Goal: Information Seeking & Learning: Stay updated

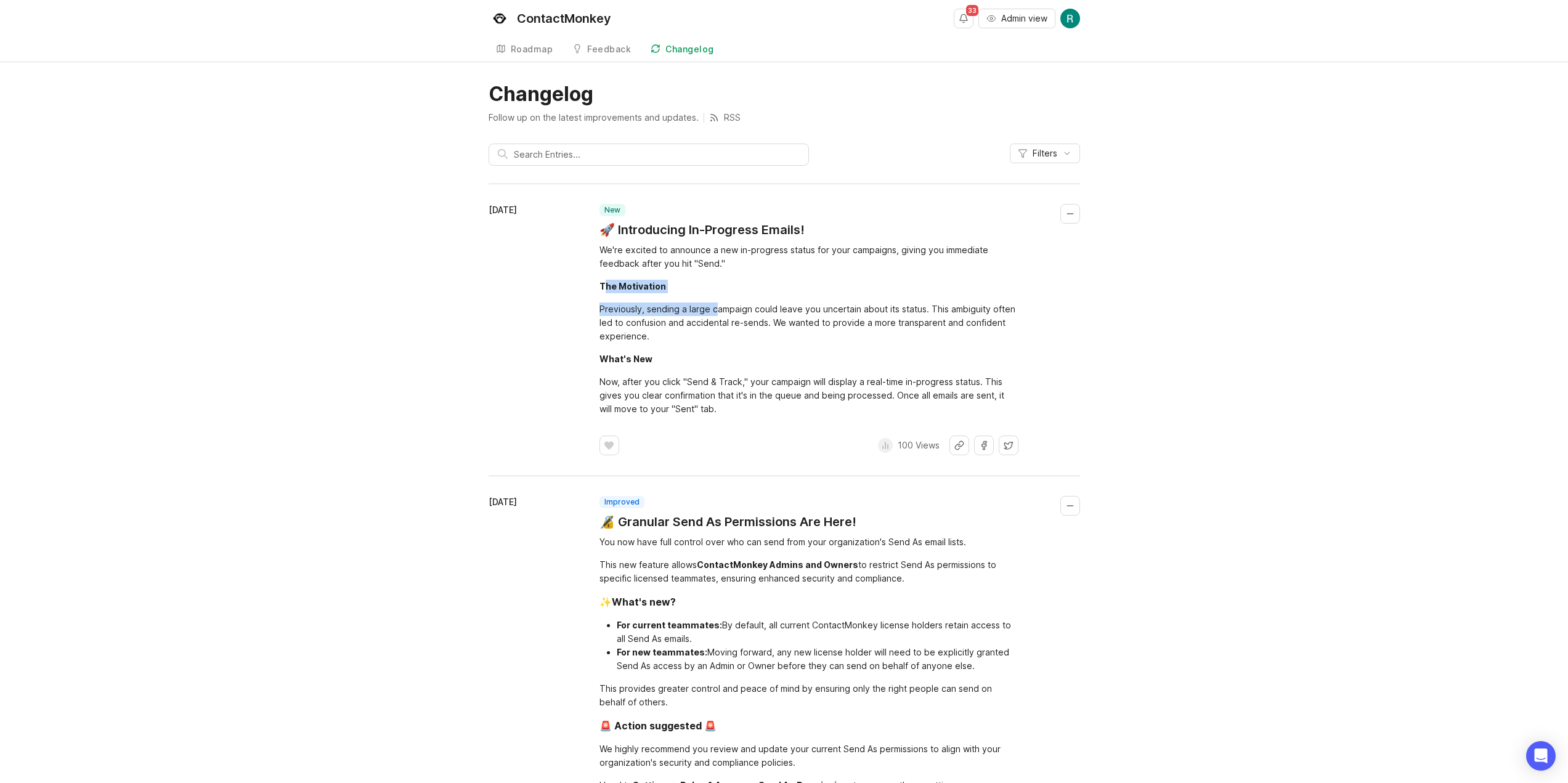
drag, startPoint x: 713, startPoint y: 298, endPoint x: 602, endPoint y: 285, distance: 111.8
click at [602, 285] on div "We're excited to announce a new in-progress status for your campaigns, giving y…" at bounding box center [808, 329] width 419 height 172
click at [601, 285] on div "The Motivation" at bounding box center [632, 286] width 66 height 11
drag, startPoint x: 655, startPoint y: 262, endPoint x: 712, endPoint y: 261, distance: 57.0
click at [710, 262] on div "[DATE] new 🚀 Introducing In-Progress Emails! We're excited to announce a new in…" at bounding box center [784, 329] width 591 height 252
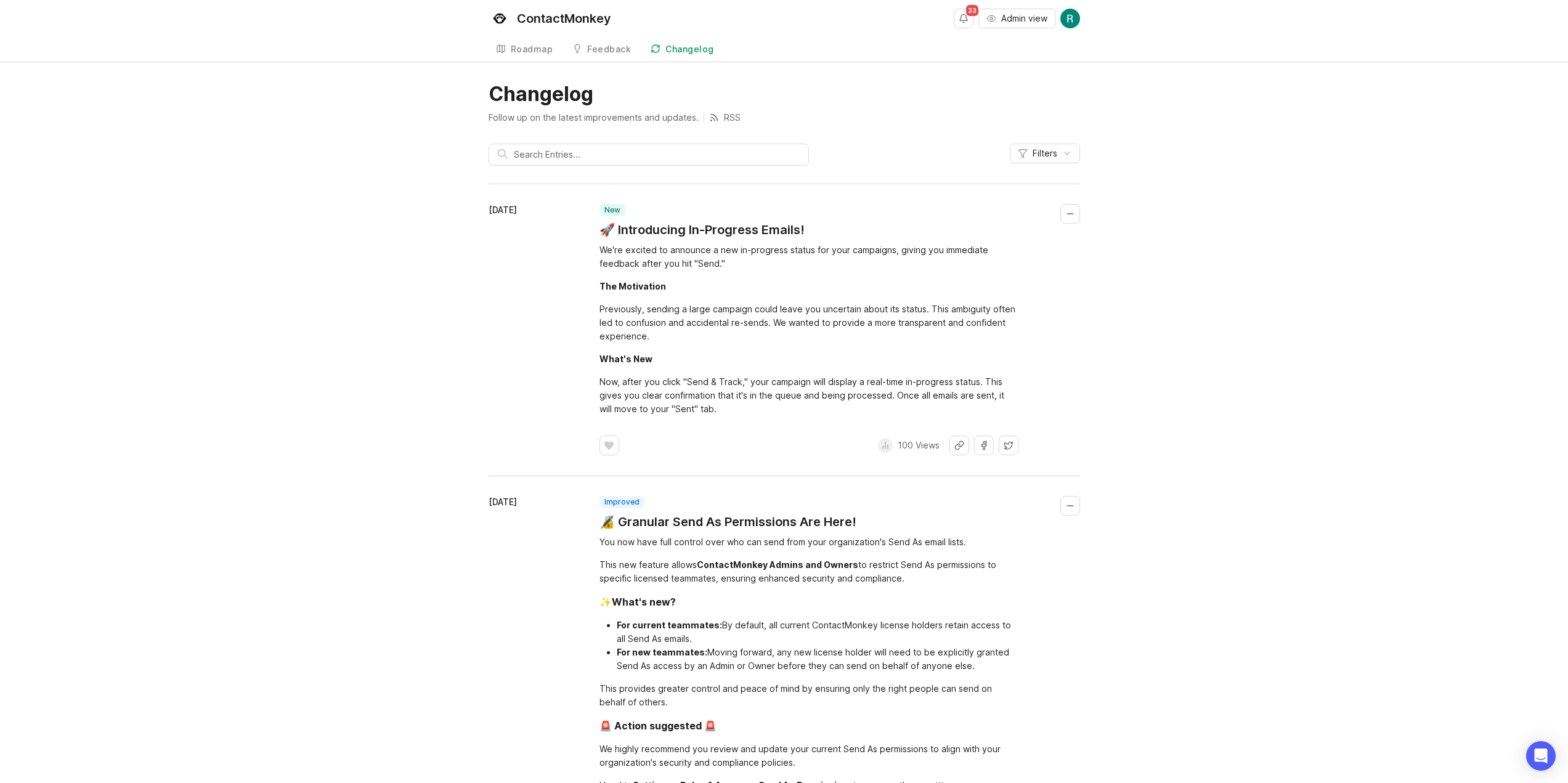
click at [712, 261] on div "We're excited to announce a new in-progress status for your campaigns, giving y…" at bounding box center [808, 257] width 419 height 27
drag, startPoint x: 796, startPoint y: 268, endPoint x: 683, endPoint y: 249, distance: 114.6
click at [683, 249] on div "We're excited to announce a new in-progress status for your campaigns, giving y…" at bounding box center [808, 257] width 419 height 27
drag, startPoint x: 610, startPoint y: 257, endPoint x: 706, endPoint y: 273, distance: 97.3
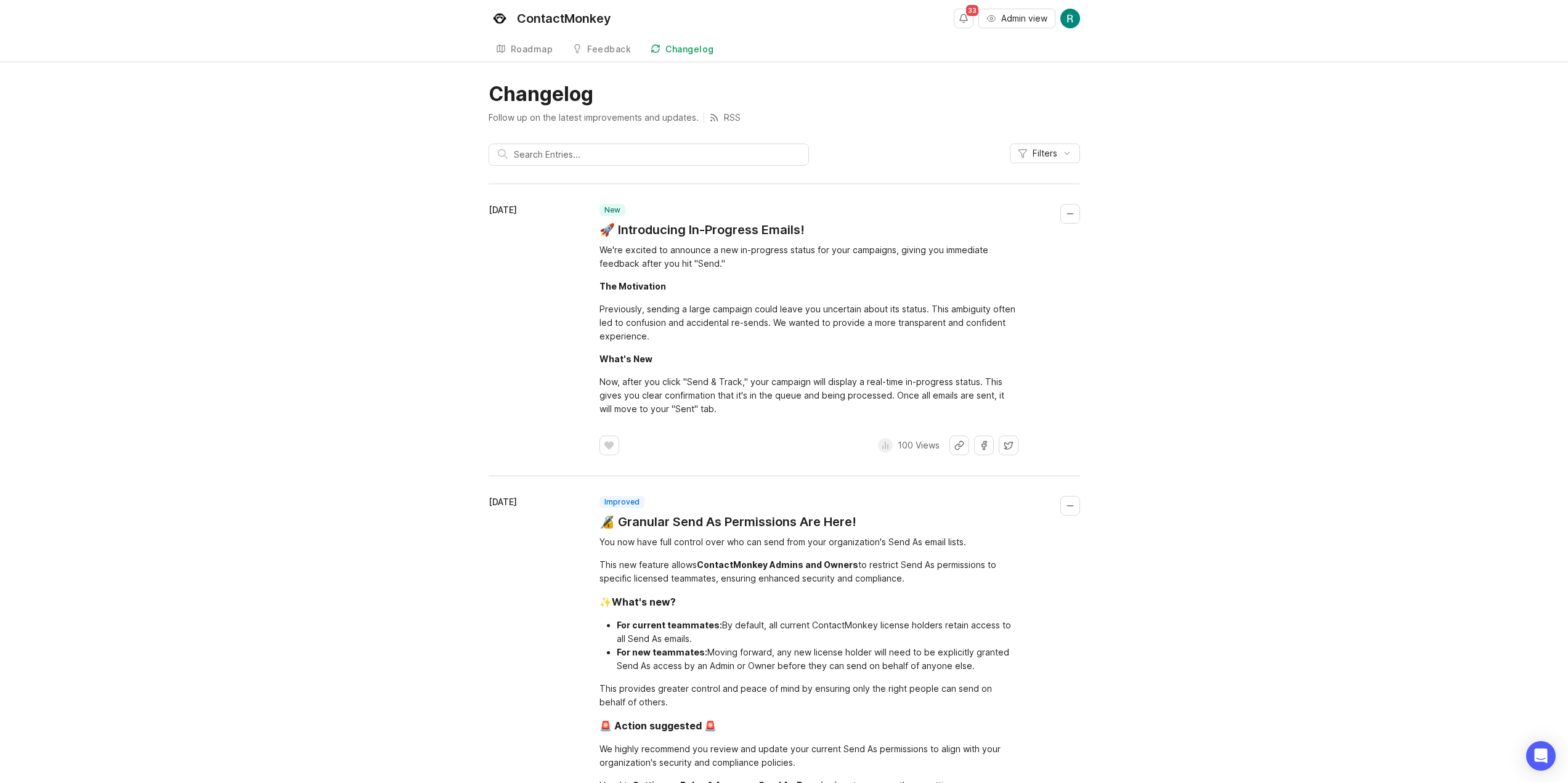
click at [705, 273] on div "[DATE] new 🚀 Introducing In-Progress Emails! We're excited to announce a new in…" at bounding box center [784, 329] width 591 height 252
click at [706, 273] on div "We're excited to announce a new in-progress status for your campaigns, giving y…" at bounding box center [808, 329] width 419 height 172
drag, startPoint x: 640, startPoint y: 298, endPoint x: 764, endPoint y: 326, distance: 127.1
click at [757, 326] on div "We're excited to announce a new in-progress status for your campaigns, giving y…" at bounding box center [808, 329] width 419 height 172
click at [786, 326] on div "Previously, sending a large campaign could leave you uncertain about its status…" at bounding box center [808, 323] width 419 height 40
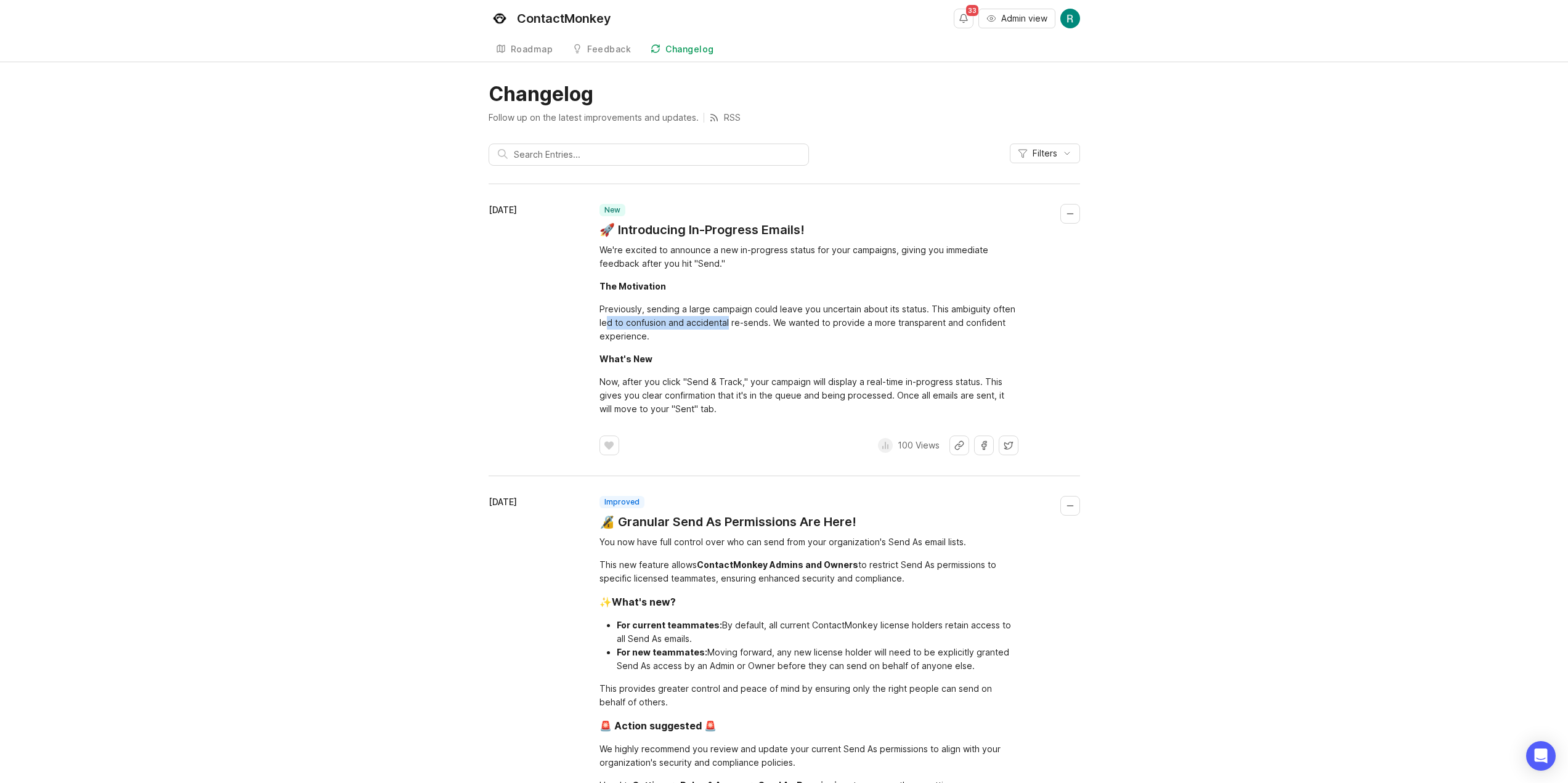
drag, startPoint x: 725, startPoint y: 317, endPoint x: 601, endPoint y: 322, distance: 124.1
click at [602, 322] on div "Previously, sending a large campaign could leave you uncertain about its status…" at bounding box center [808, 323] width 419 height 40
click at [599, 321] on div "Previously, sending a large campaign could leave you uncertain about its status…" at bounding box center [808, 323] width 419 height 40
drag, startPoint x: 613, startPoint y: 306, endPoint x: 784, endPoint y: 326, distance: 172.2
click at [780, 326] on div "Previously, sending a large campaign could leave you uncertain about its status…" at bounding box center [808, 323] width 419 height 40
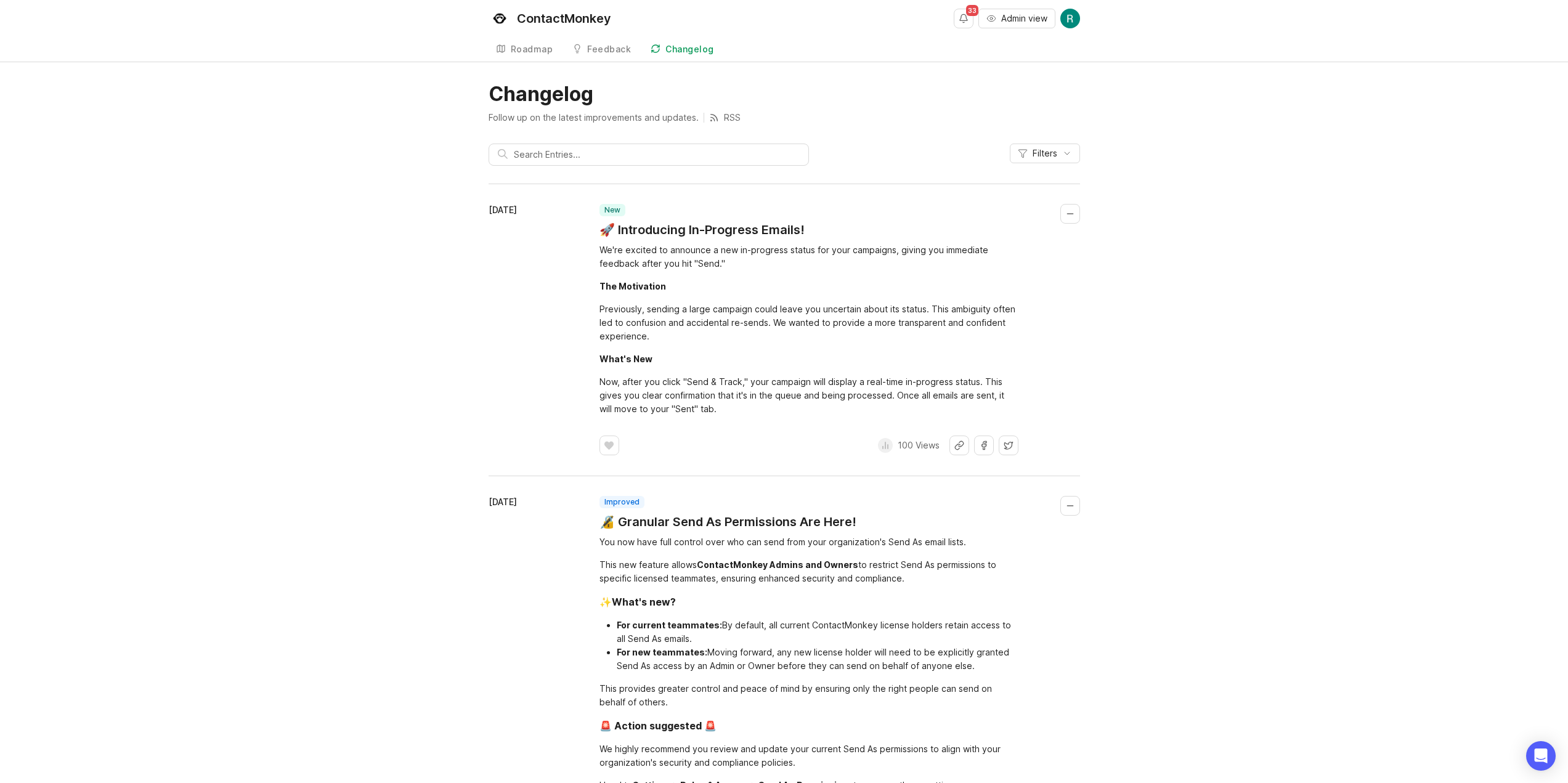
drag, startPoint x: 784, startPoint y: 326, endPoint x: 645, endPoint y: 310, distance: 139.9
click at [779, 326] on div "Previously, sending a large campaign could leave you uncertain about its status…" at bounding box center [808, 323] width 419 height 40
drag, startPoint x: 645, startPoint y: 310, endPoint x: 593, endPoint y: 320, distance: 53.0
click at [593, 320] on div "[DATE] new 🚀 Introducing In-Progress Emails! We're excited to announce a new in…" at bounding box center [784, 329] width 591 height 252
click at [593, 320] on div "[DATE]" at bounding box center [544, 329] width 111 height 252
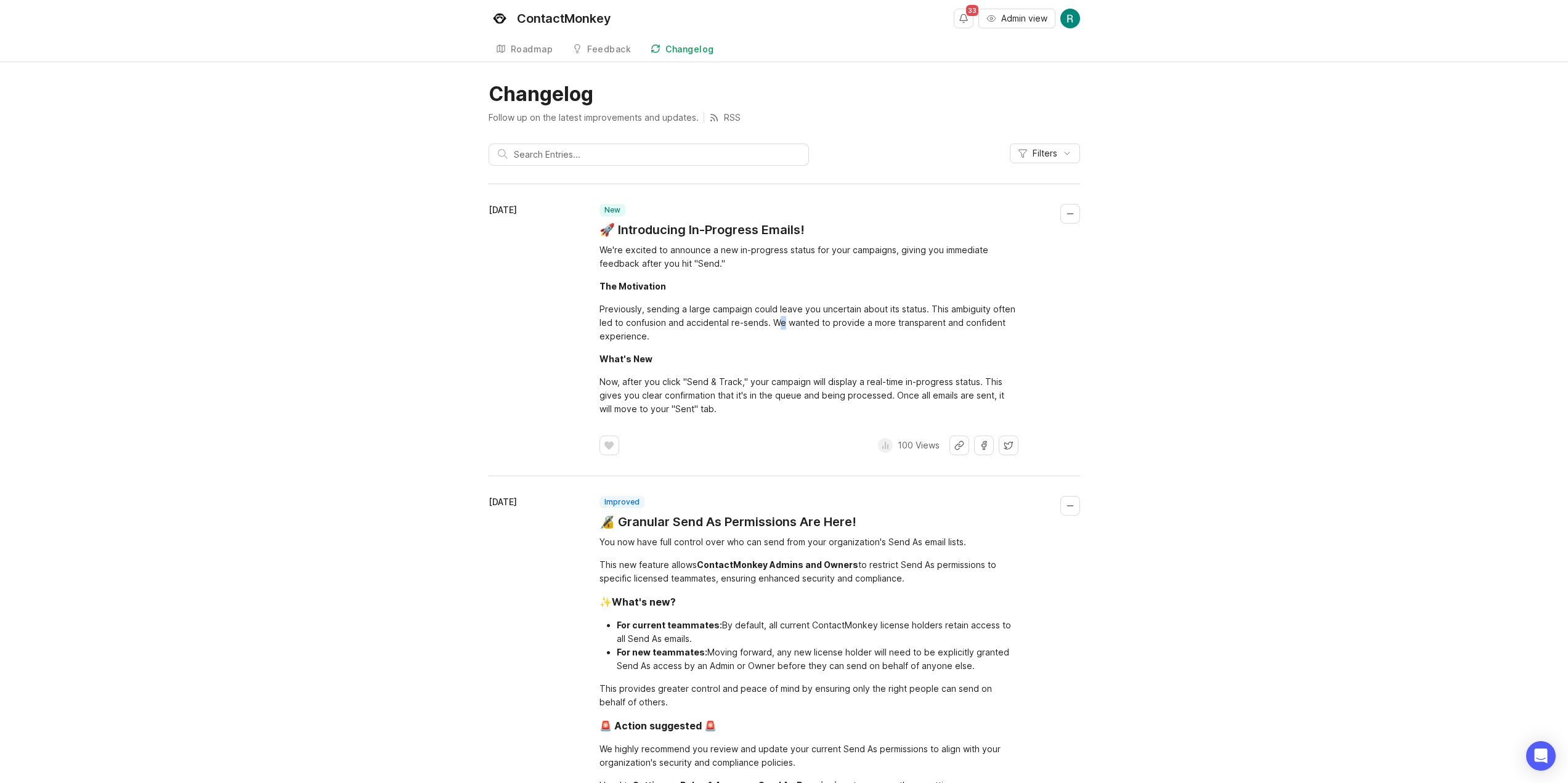
drag, startPoint x: 593, startPoint y: 319, endPoint x: 745, endPoint y: 334, distance: 152.7
click at [742, 335] on div "[DATE] new 🚀 Introducing In-Progress Emails! We're excited to announce a new in…" at bounding box center [784, 329] width 591 height 252
drag, startPoint x: 745, startPoint y: 334, endPoint x: 728, endPoint y: 332, distance: 17.1
click at [743, 334] on div "Previously, sending a large campaign could leave you uncertain about its status…" at bounding box center [808, 323] width 419 height 40
click at [711, 329] on div "Previously, sending a large campaign could leave you uncertain about its status…" at bounding box center [808, 323] width 419 height 40
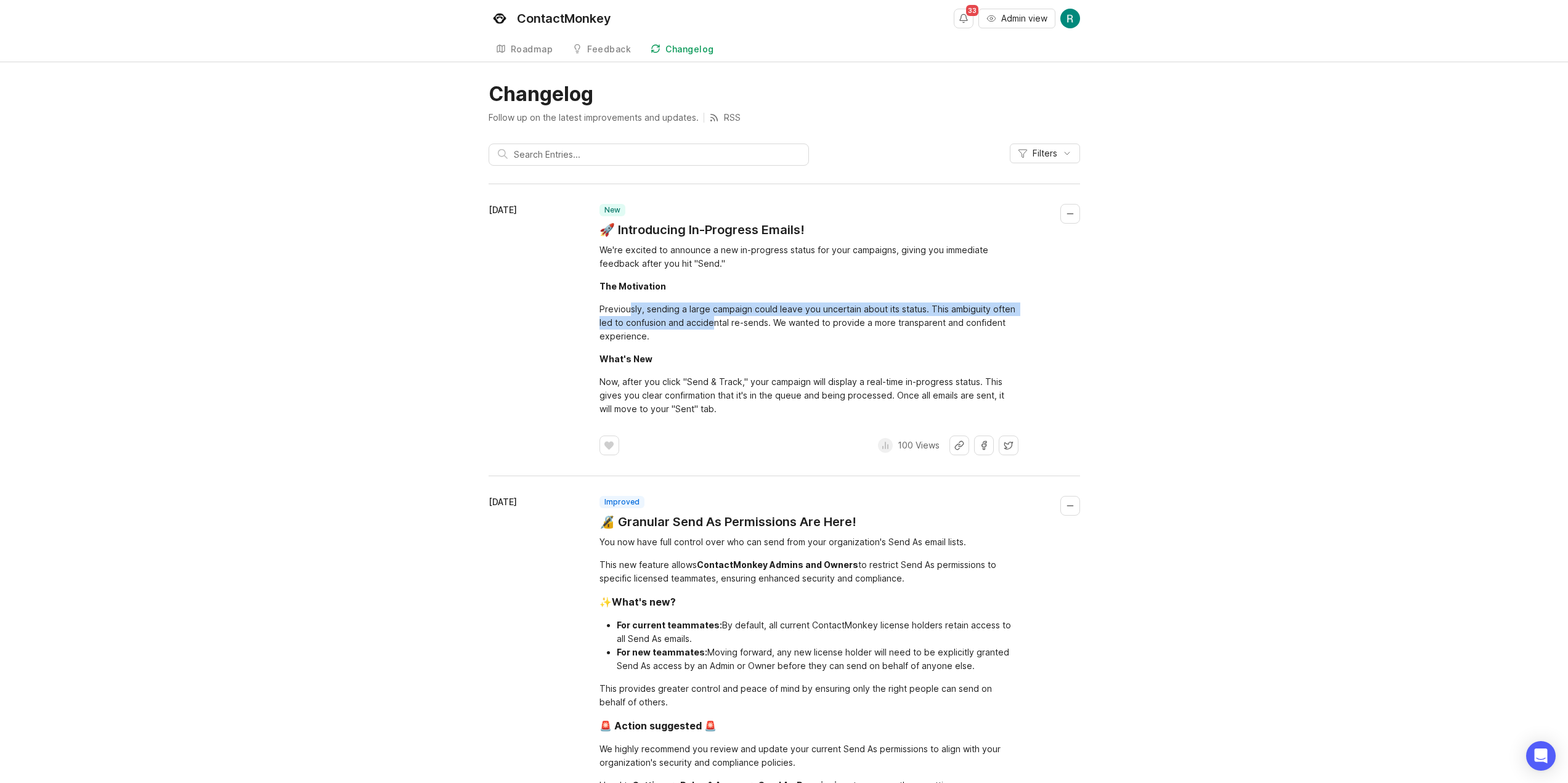
drag, startPoint x: 709, startPoint y: 329, endPoint x: 628, endPoint y: 303, distance: 85.1
click at [630, 305] on div "Previously, sending a large campaign could leave you uncertain about its status…" at bounding box center [808, 323] width 419 height 40
click at [628, 303] on div "Previously, sending a large campaign could leave you uncertain about its status…" at bounding box center [808, 323] width 419 height 40
drag, startPoint x: 619, startPoint y: 300, endPoint x: 694, endPoint y: 316, distance: 76.7
click at [690, 316] on div "We're excited to announce a new in-progress status for your campaigns, giving y…" at bounding box center [808, 329] width 419 height 172
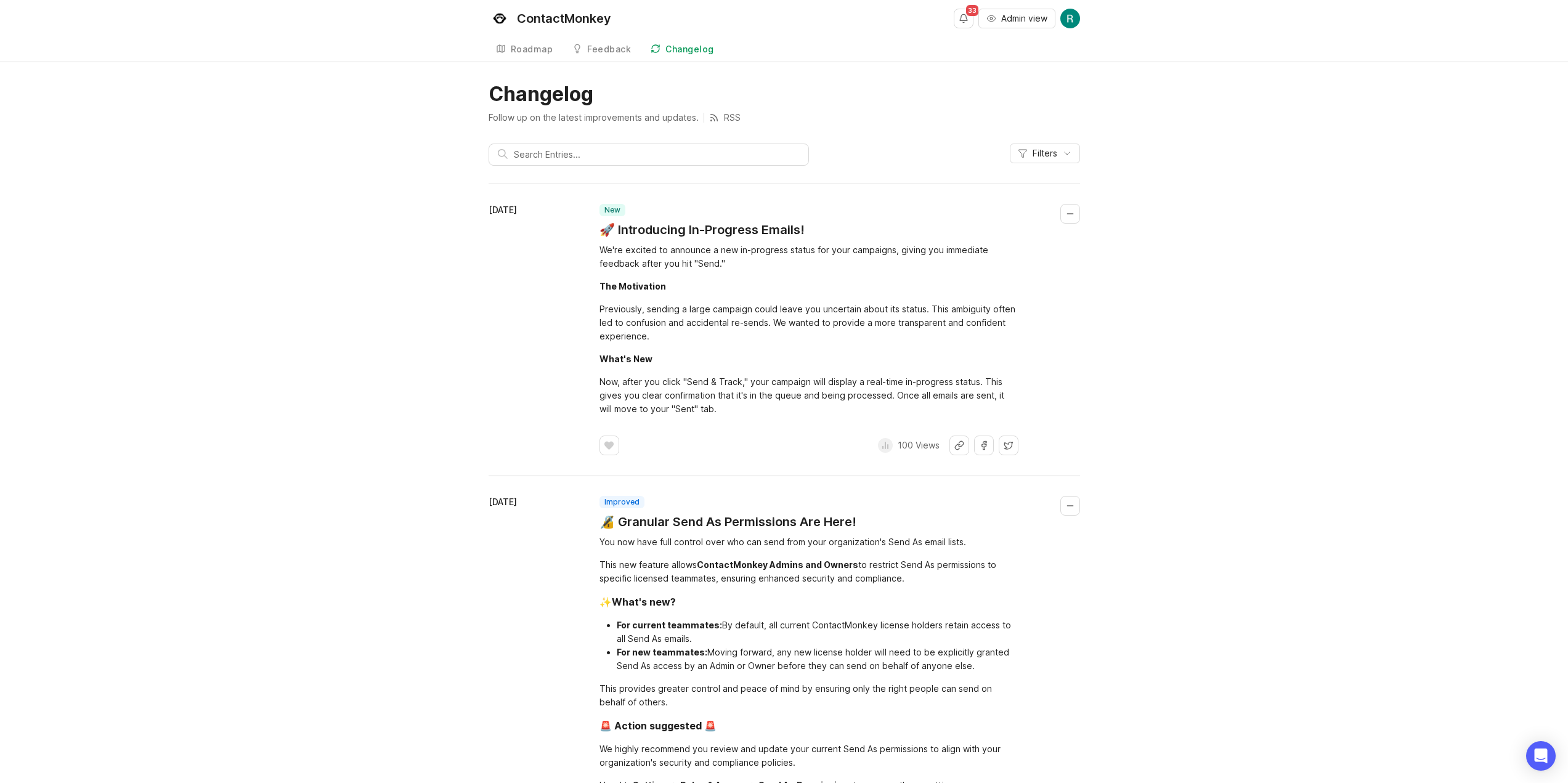
click at [712, 316] on div "Previously, sending a large campaign could leave you uncertain about its status…" at bounding box center [808, 323] width 419 height 40
drag, startPoint x: 775, startPoint y: 377, endPoint x: 700, endPoint y: 382, distance: 75.2
click at [700, 382] on div "Now, after you click "Send & Track," your campaign will display a real-time in-…" at bounding box center [808, 395] width 419 height 40
drag, startPoint x: 664, startPoint y: 403, endPoint x: 617, endPoint y: 394, distance: 47.9
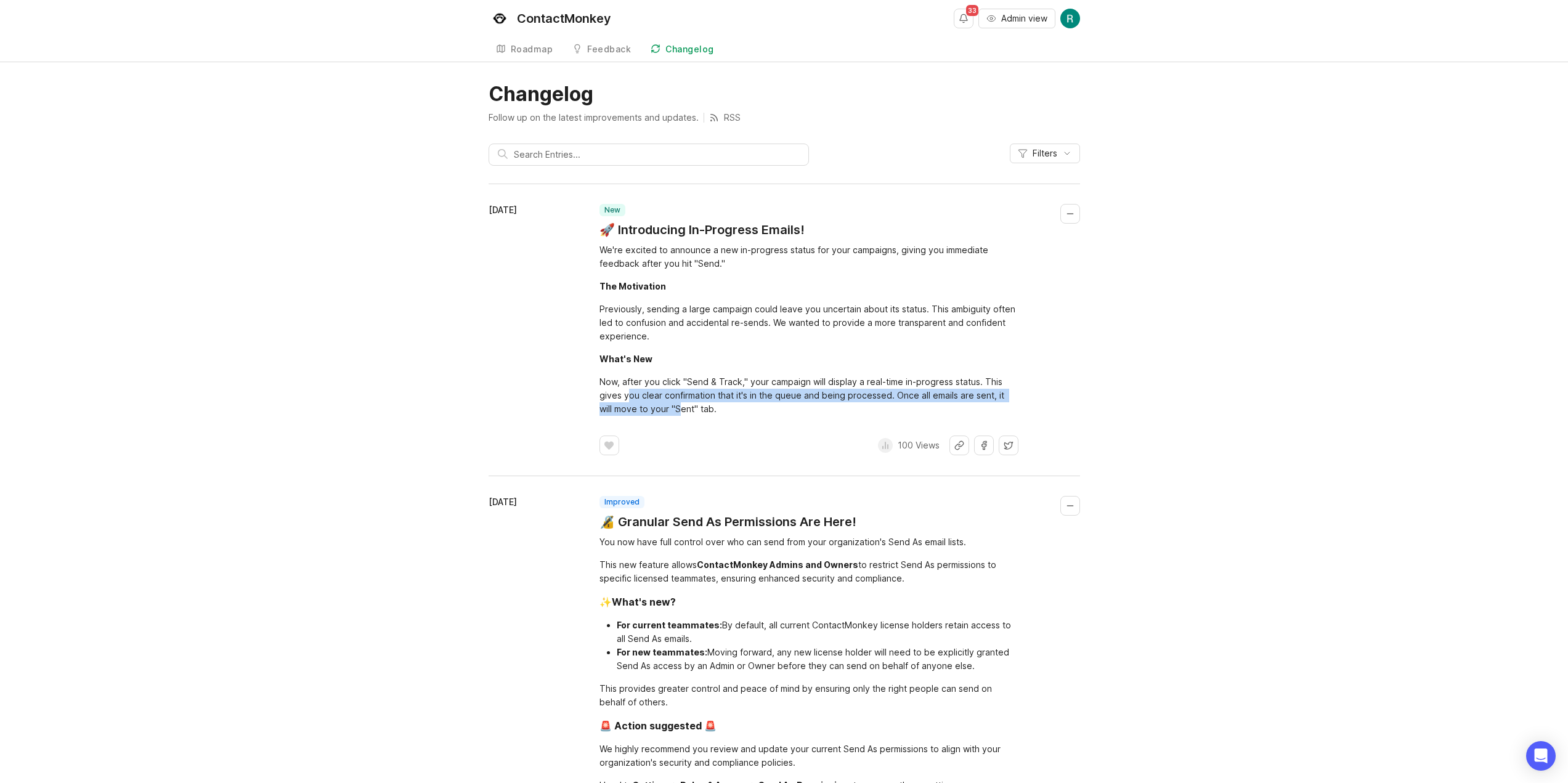
click at [617, 394] on div "Now, after you click "Send & Track," your campaign will display a real-time in-…" at bounding box center [808, 395] width 419 height 40
